Goal: Task Accomplishment & Management: Manage account settings

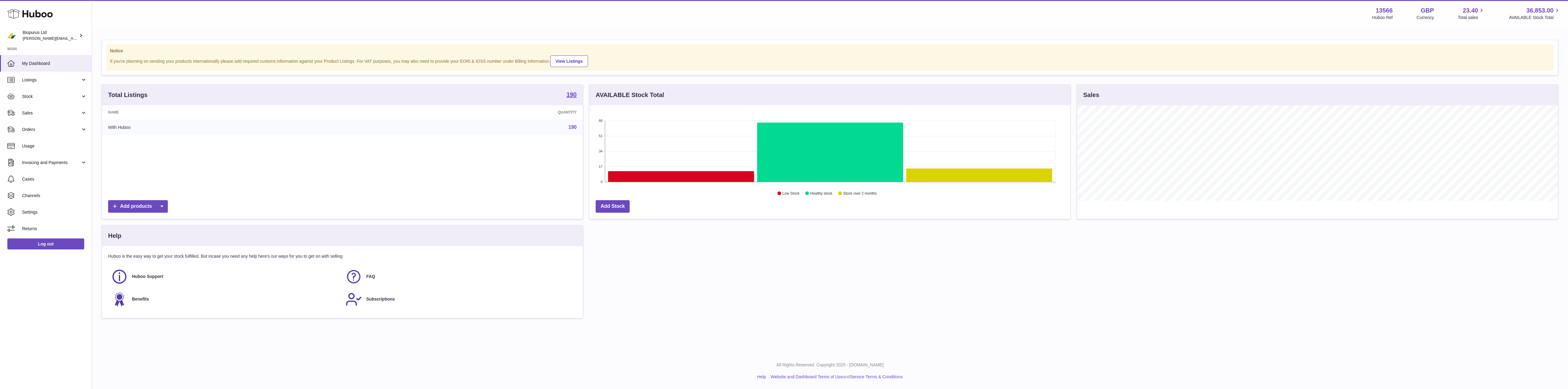
scroll to position [96, 481]
click at [40, 161] on span "Invoicing and Payments" at bounding box center [51, 163] width 58 height 6
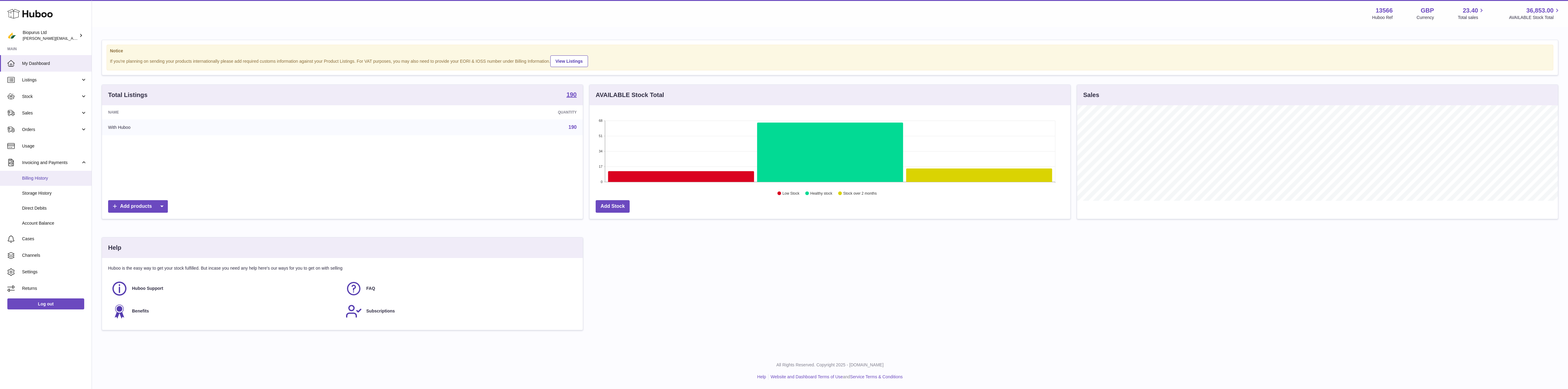
click at [38, 177] on span "Billing History" at bounding box center [54, 178] width 65 height 6
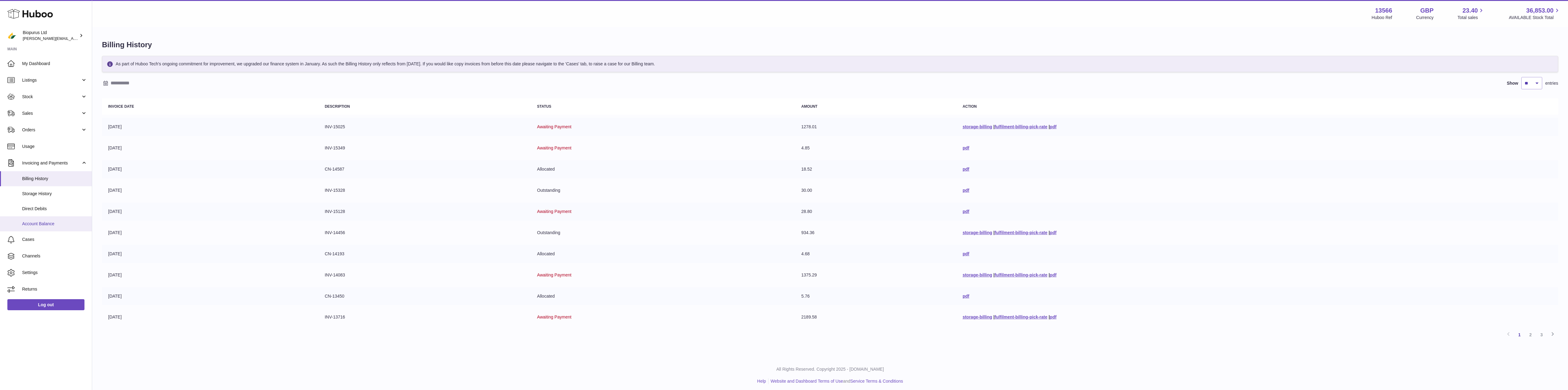
click at [43, 225] on span "Account Balance" at bounding box center [54, 224] width 65 height 6
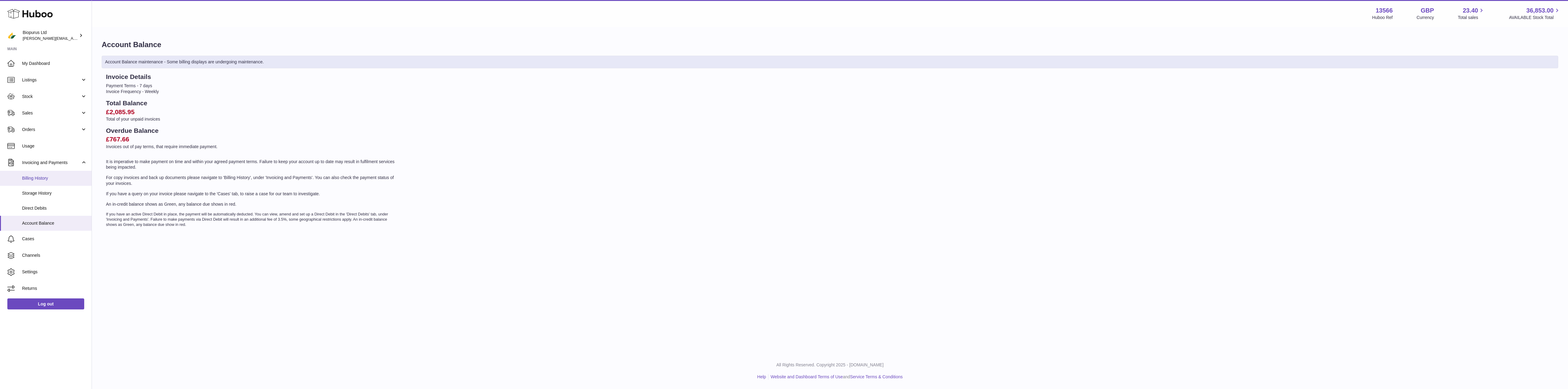
click at [33, 179] on span "Billing History" at bounding box center [54, 178] width 65 height 6
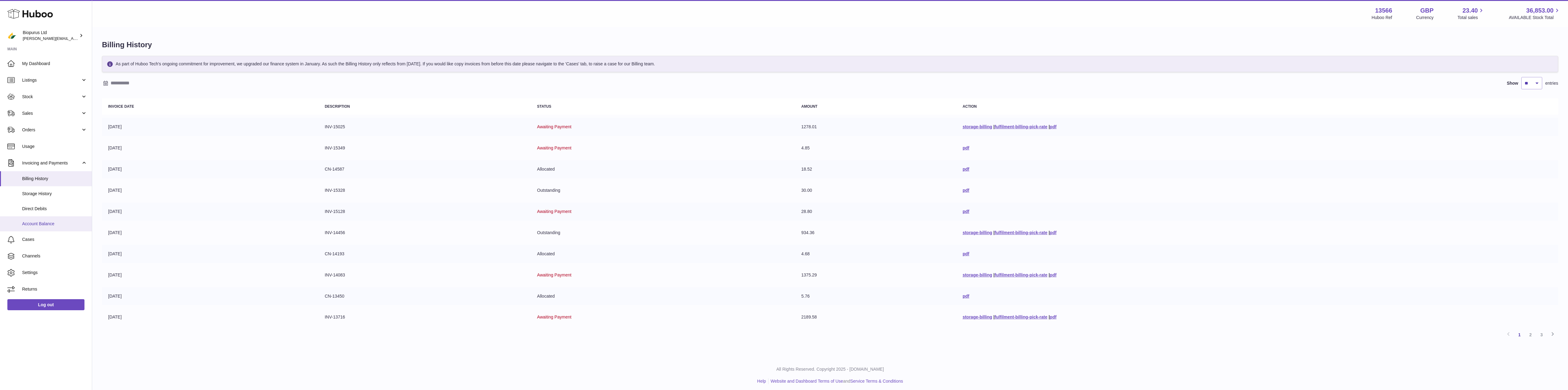
click at [38, 222] on span "Account Balance" at bounding box center [54, 224] width 65 height 6
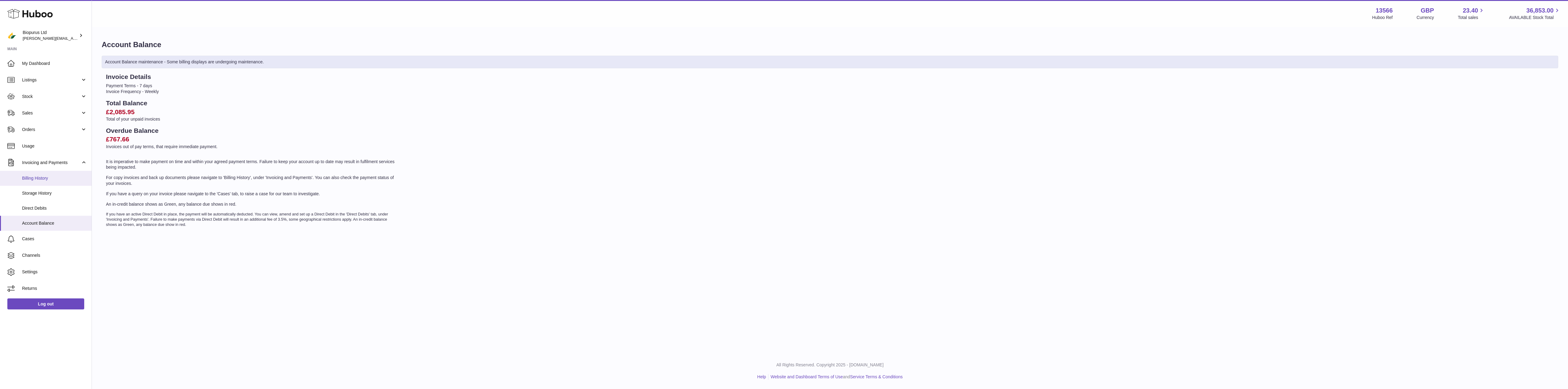
click at [38, 177] on span "Billing History" at bounding box center [54, 178] width 65 height 6
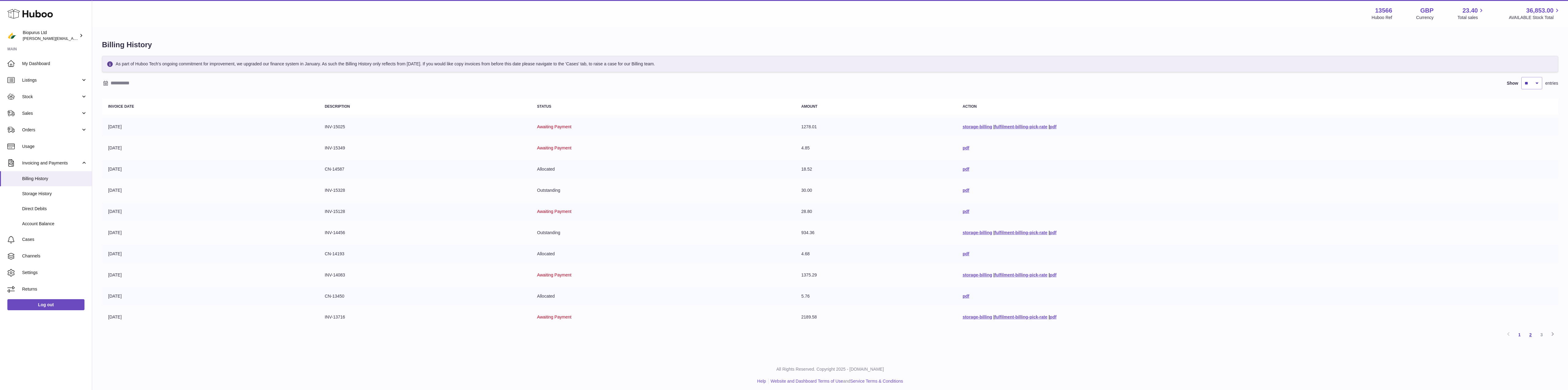
click at [1530, 336] on link "2" at bounding box center [1531, 335] width 11 height 11
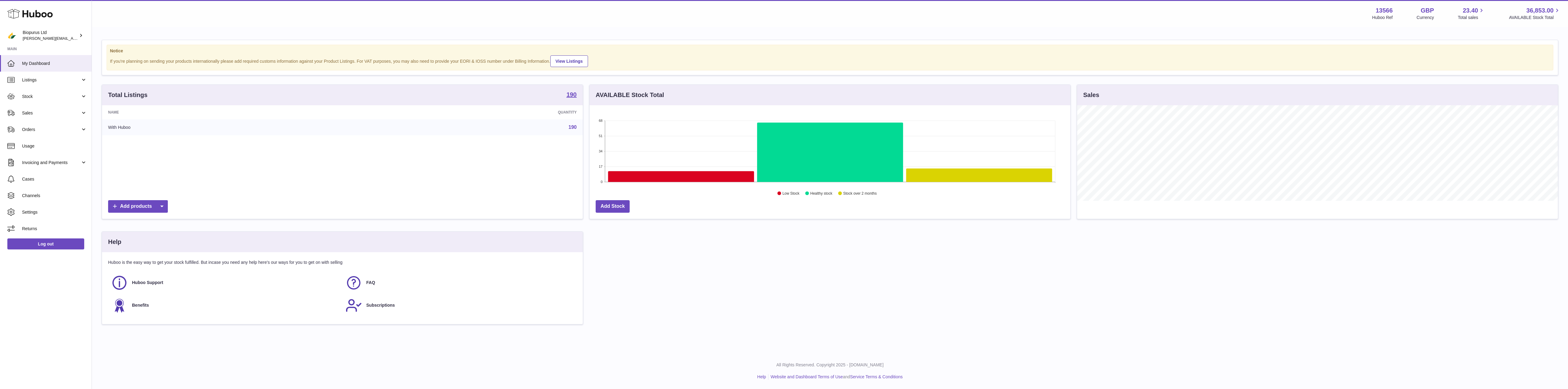
scroll to position [96, 481]
click at [30, 173] on link "Cases" at bounding box center [46, 179] width 91 height 16
click at [32, 177] on span "Cases" at bounding box center [54, 180] width 65 height 6
click at [32, 179] on span "Cases" at bounding box center [54, 180] width 65 height 6
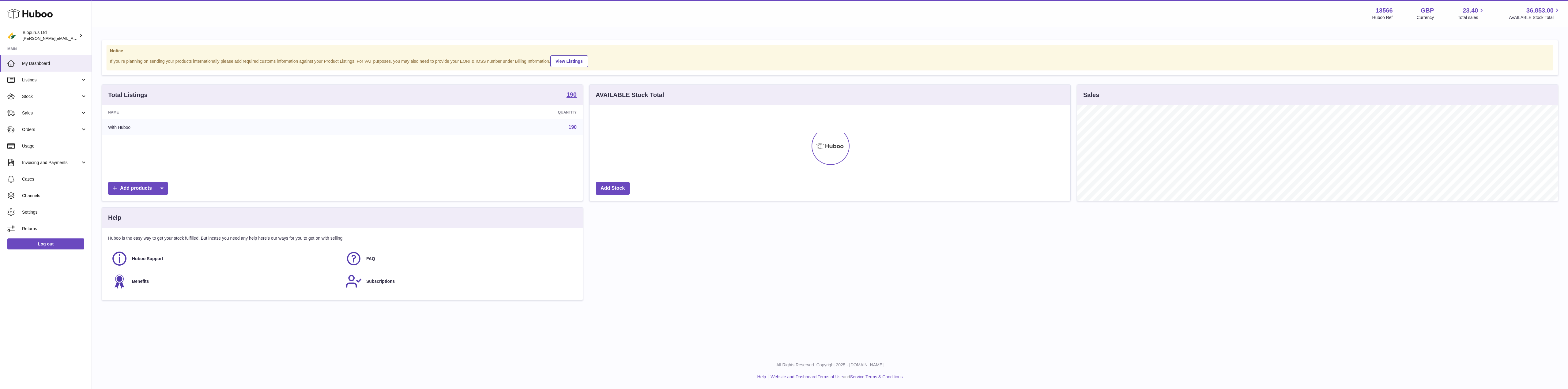
scroll to position [96, 481]
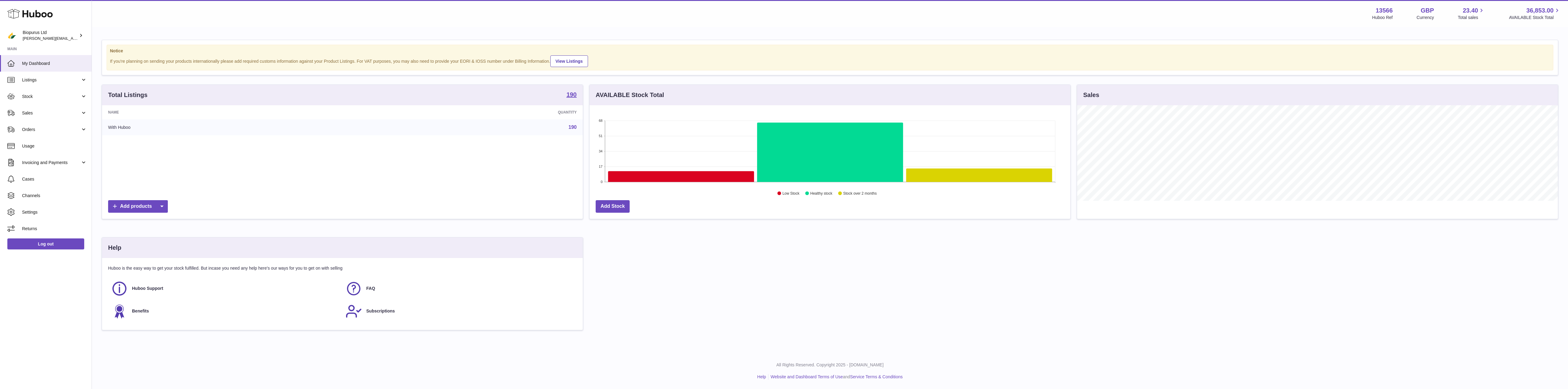
scroll to position [96, 481]
